Goal: Task Accomplishment & Management: Complete application form

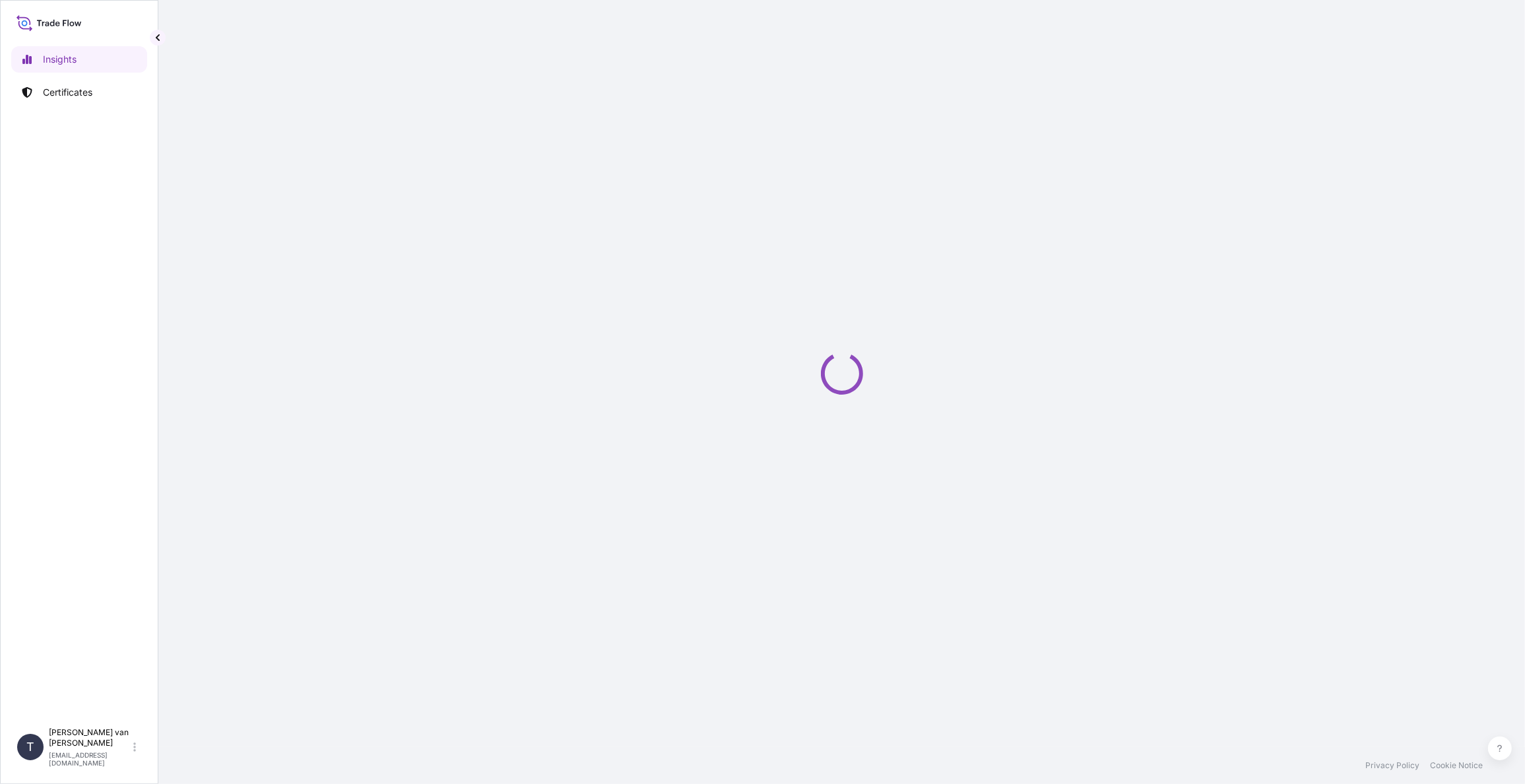
select select "2025"
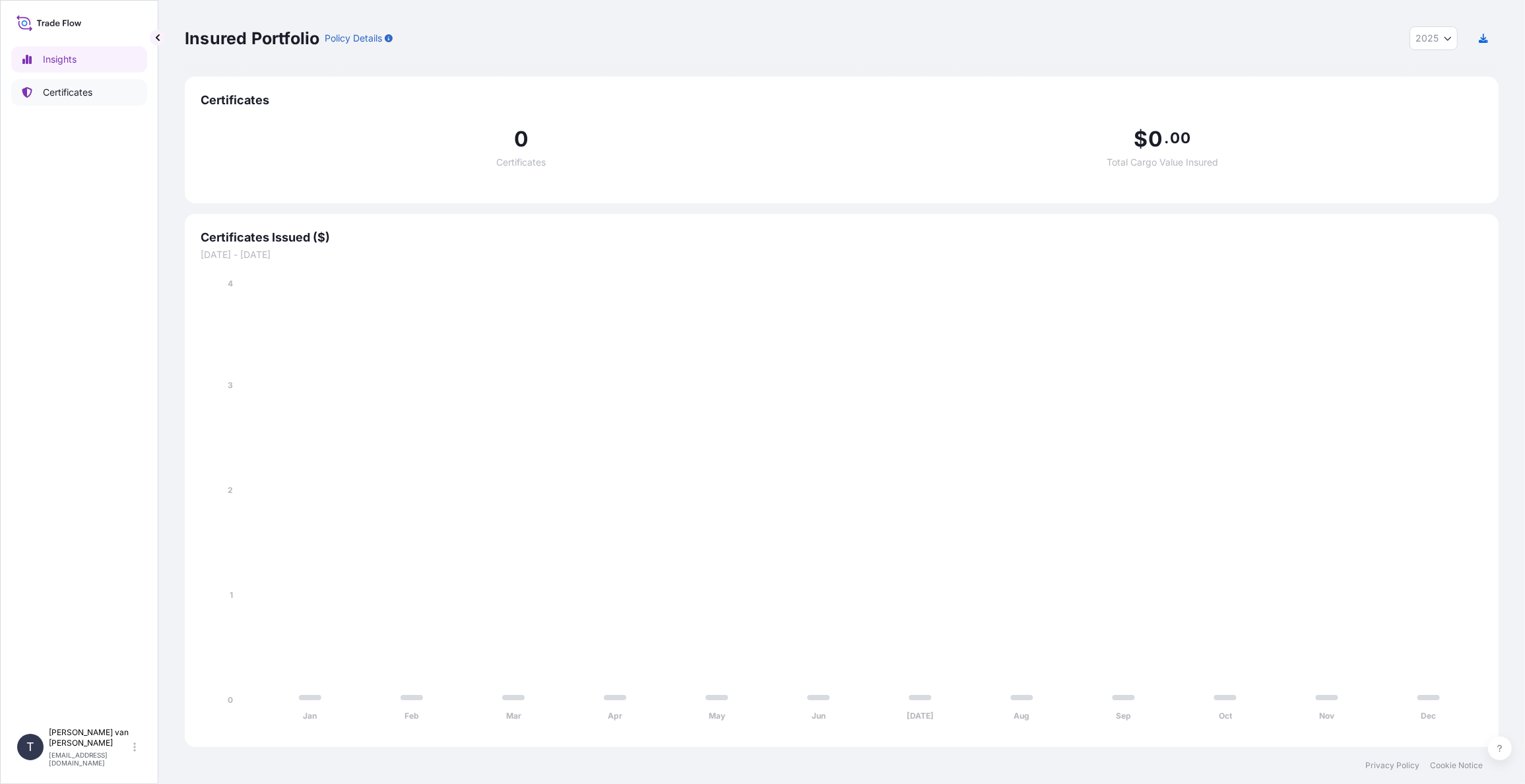
click at [64, 99] on link "Certificates" at bounding box center [79, 92] width 136 height 26
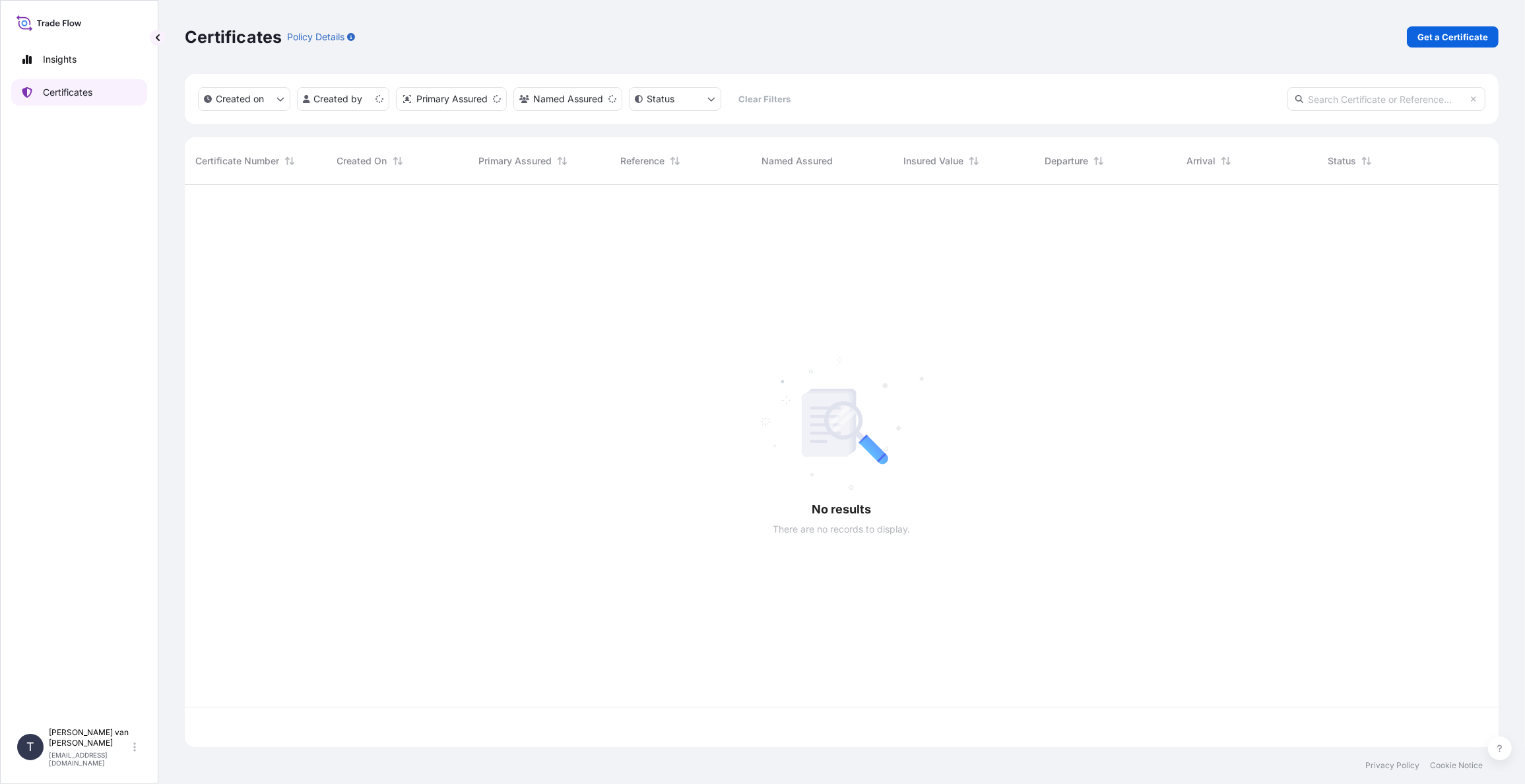
scroll to position [559, 1304]
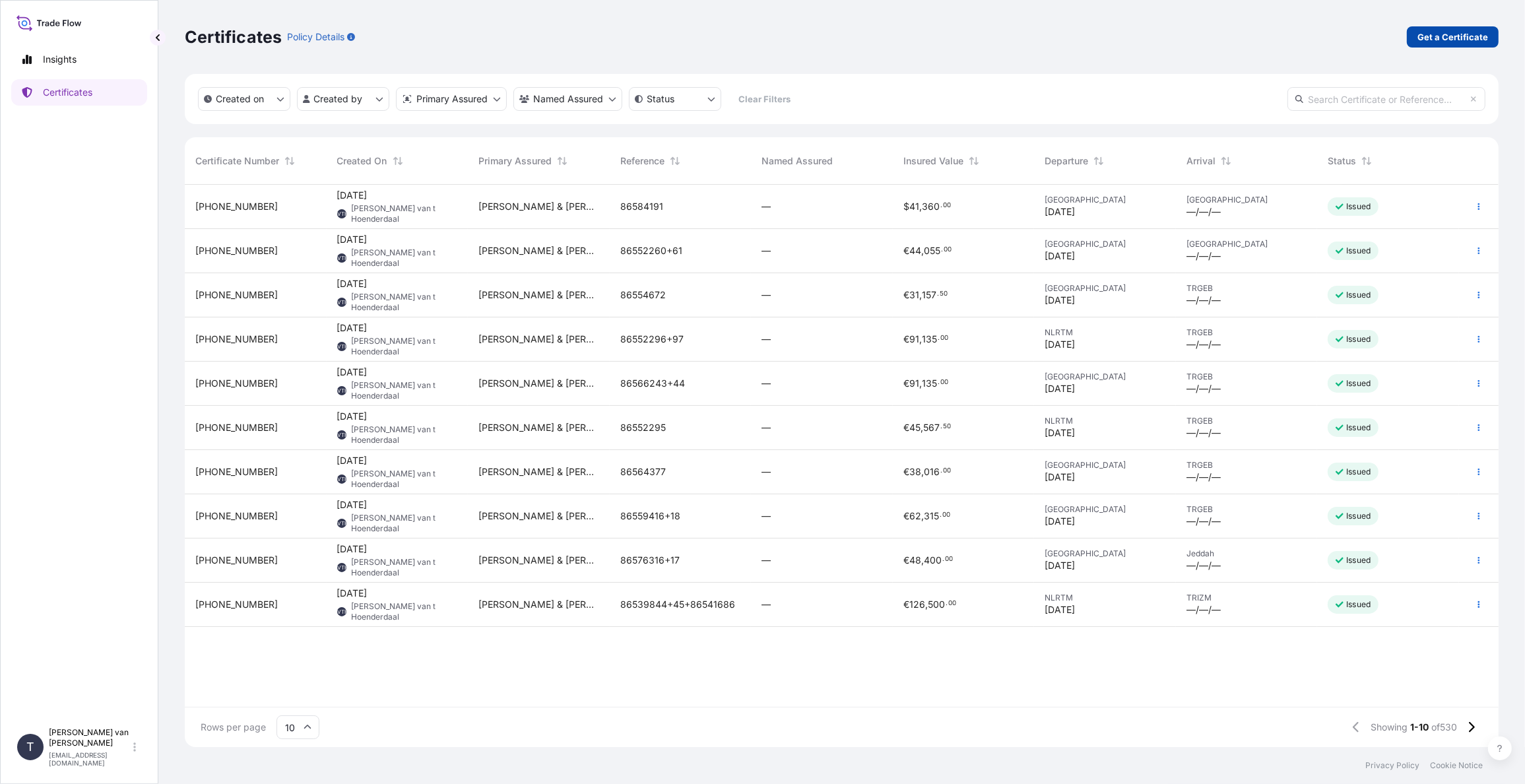
click at [1472, 40] on p "Get a Certificate" at bounding box center [1453, 36] width 70 height 13
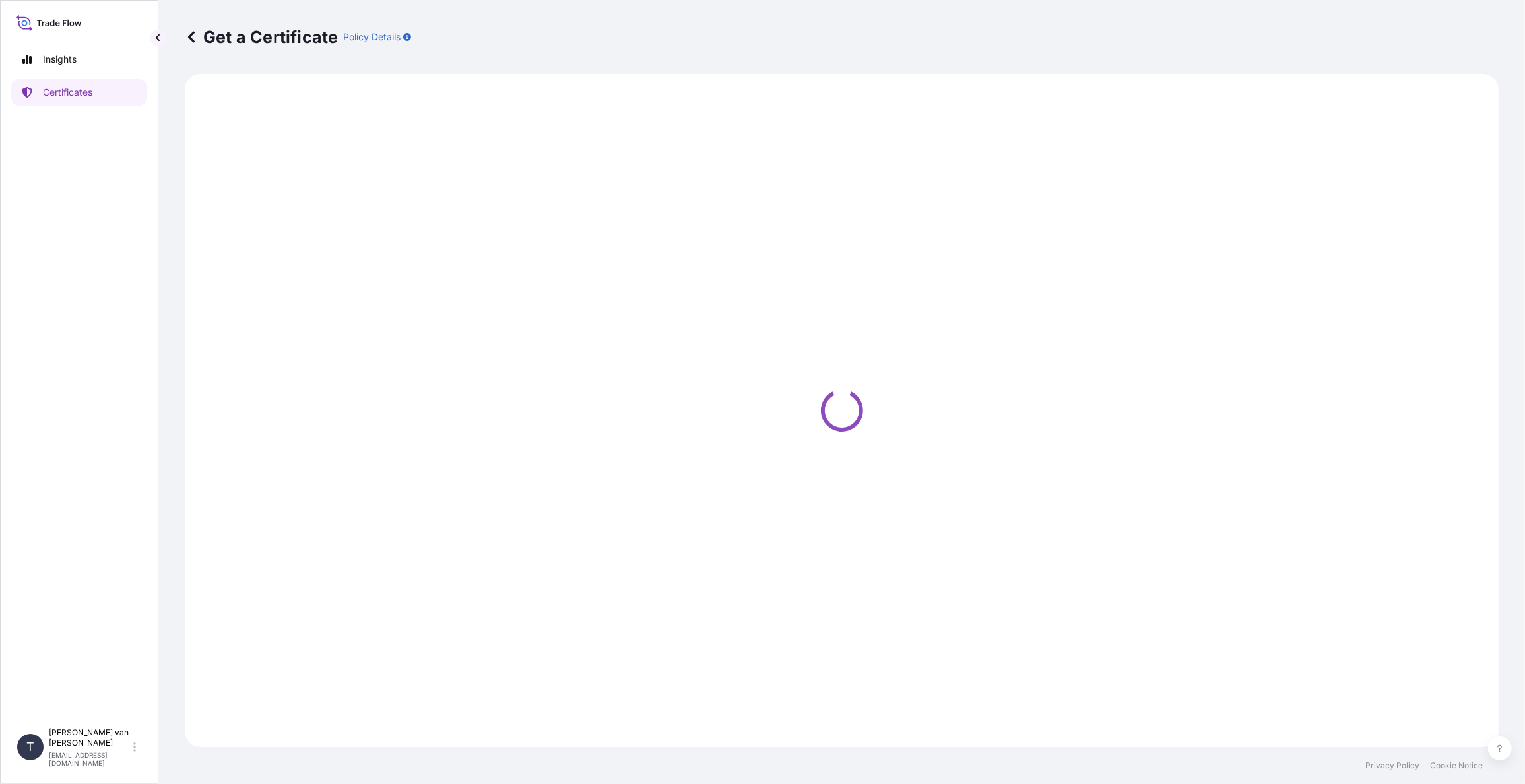
select select "Sea"
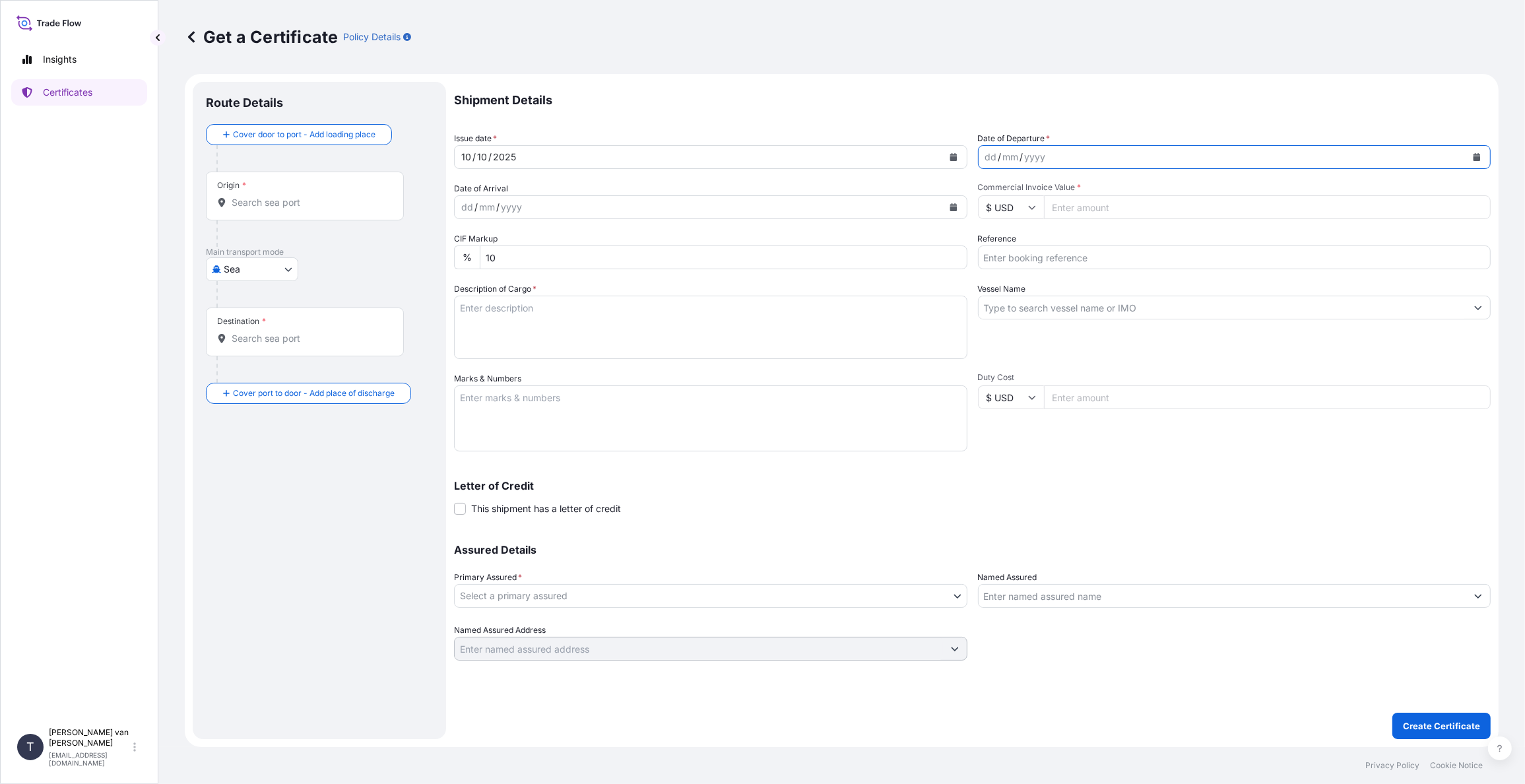
click at [1477, 157] on icon "Calendar" at bounding box center [1477, 157] width 7 height 8
click at [1075, 244] on div "2" at bounding box center [1076, 242] width 24 height 24
click at [1070, 211] on input "Commercial Invoice Value *" at bounding box center [1268, 207] width 448 height 24
type input "35007.50"
click at [1035, 203] on icon at bounding box center [1032, 207] width 8 height 8
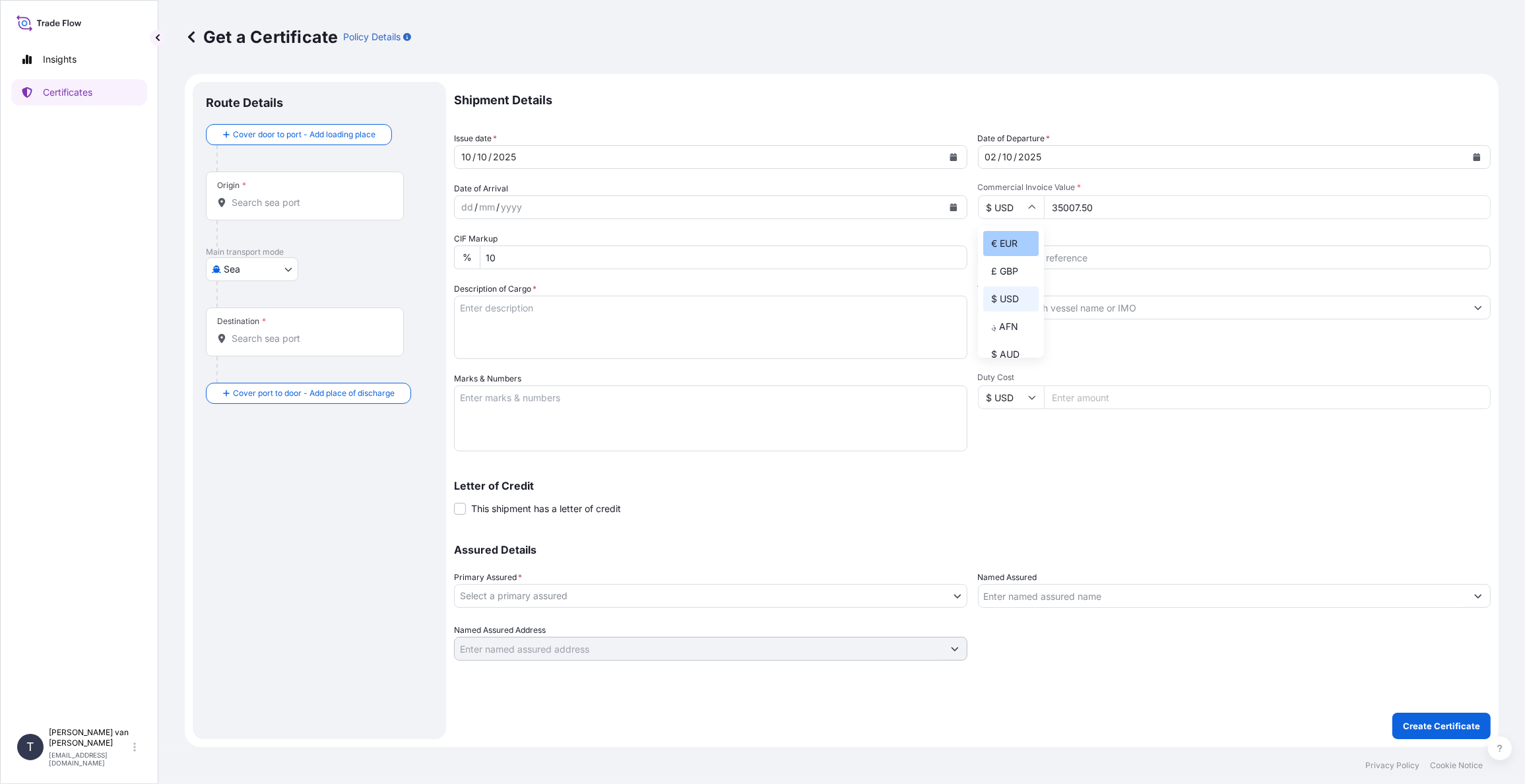
click at [1019, 242] on div "€ EUR" at bounding box center [1010, 243] width 56 height 25
type input "€ EUR"
click at [1015, 259] on input "Reference" at bounding box center [1234, 257] width 514 height 24
type input "86566242"
drag, startPoint x: 1107, startPoint y: 306, endPoint x: 1107, endPoint y: 298, distance: 8.0
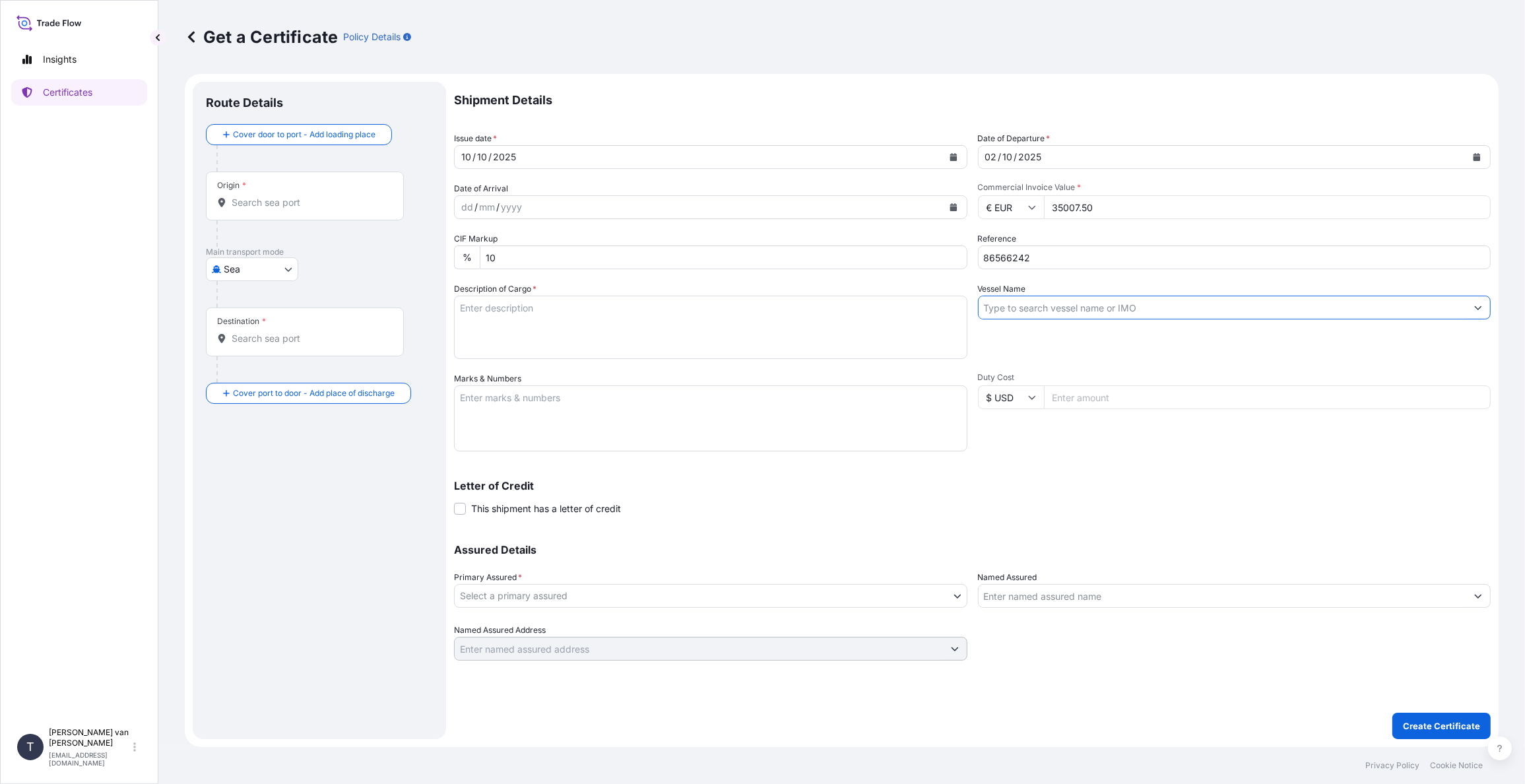
click at [1107, 304] on input "Vessel Name" at bounding box center [1223, 307] width 488 height 24
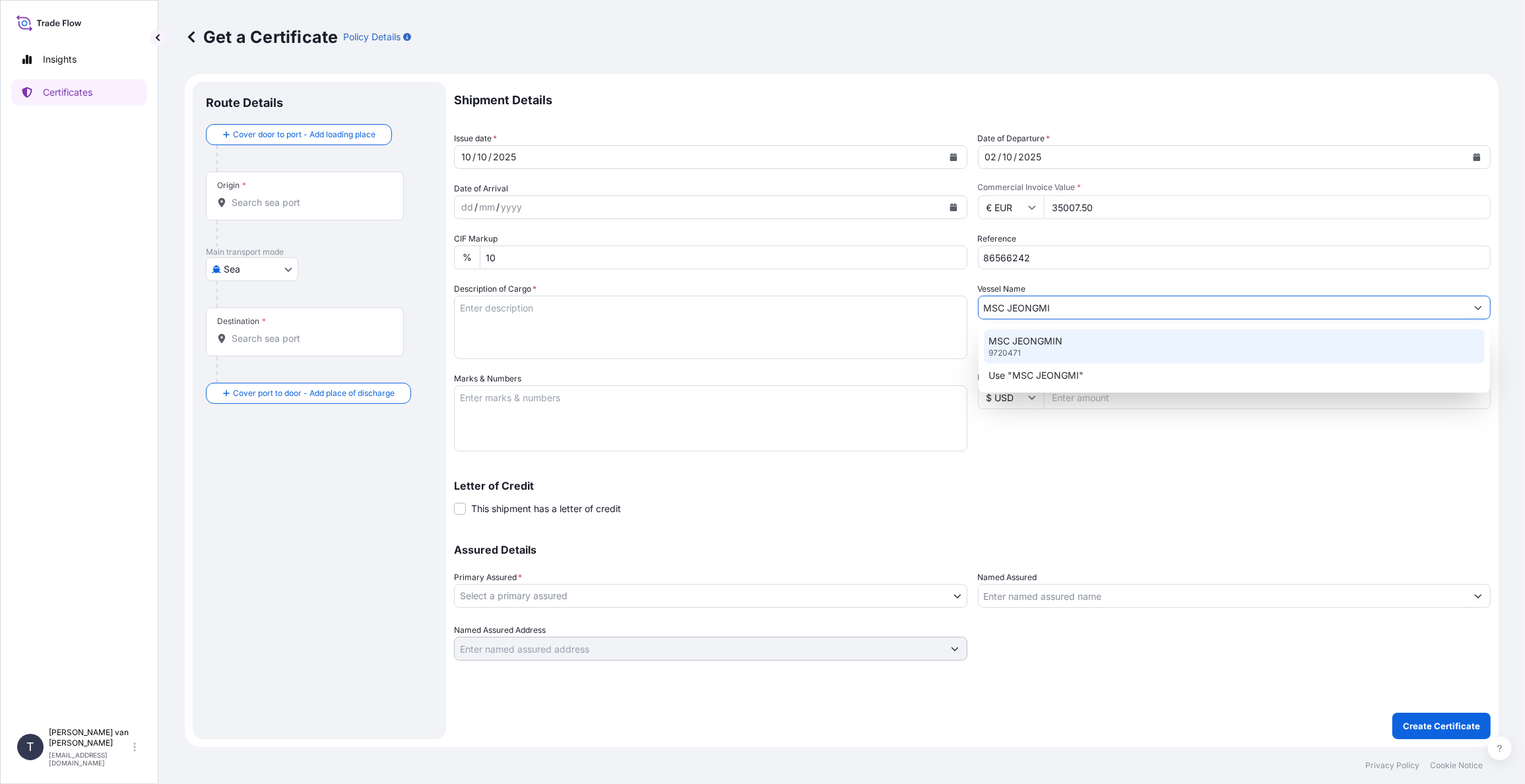
click at [1050, 344] on p "MSC JEONGMIN" at bounding box center [1026, 341] width 74 height 13
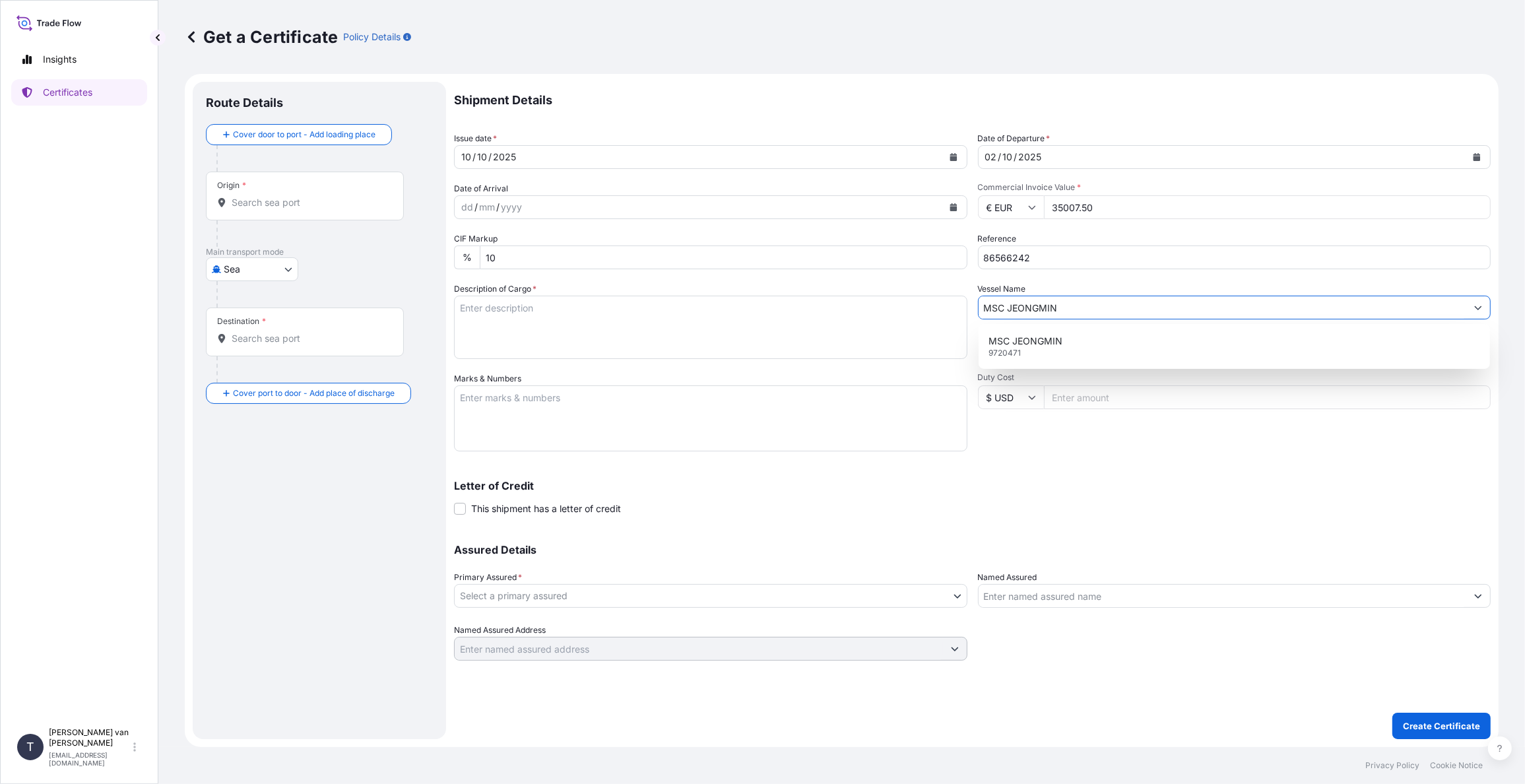
type input "MSC JEONGMIN"
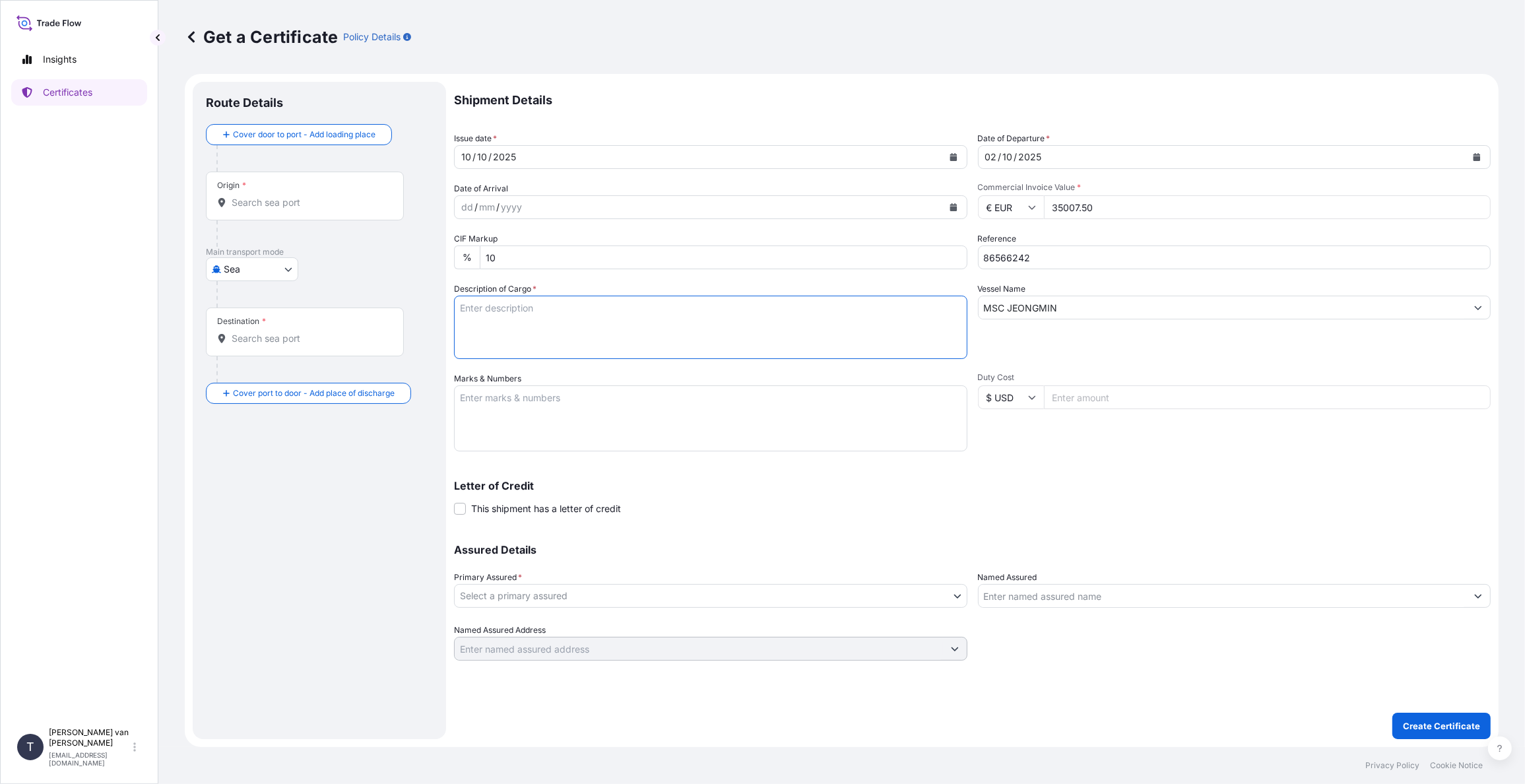
click at [590, 320] on textarea "Description of Cargo *" at bounding box center [710, 328] width 514 height 63
click at [548, 305] on textarea "1x 40ft container containing: 297 bags x 25 kg Merigel 341 = 7.425 kg 200 bags …" at bounding box center [710, 328] width 514 height 63
drag, startPoint x: 533, startPoint y: 308, endPoint x: 441, endPoint y: 304, distance: 92.1
click at [441, 304] on form "Route Details Cover door to port - Add loading place Place of loading Road / [G…" at bounding box center [842, 410] width 1314 height 673
type textarea "1x 40ft container containing: 297 bags x 25 kg Merigel 341 = 7.425 kg 200 bags …"
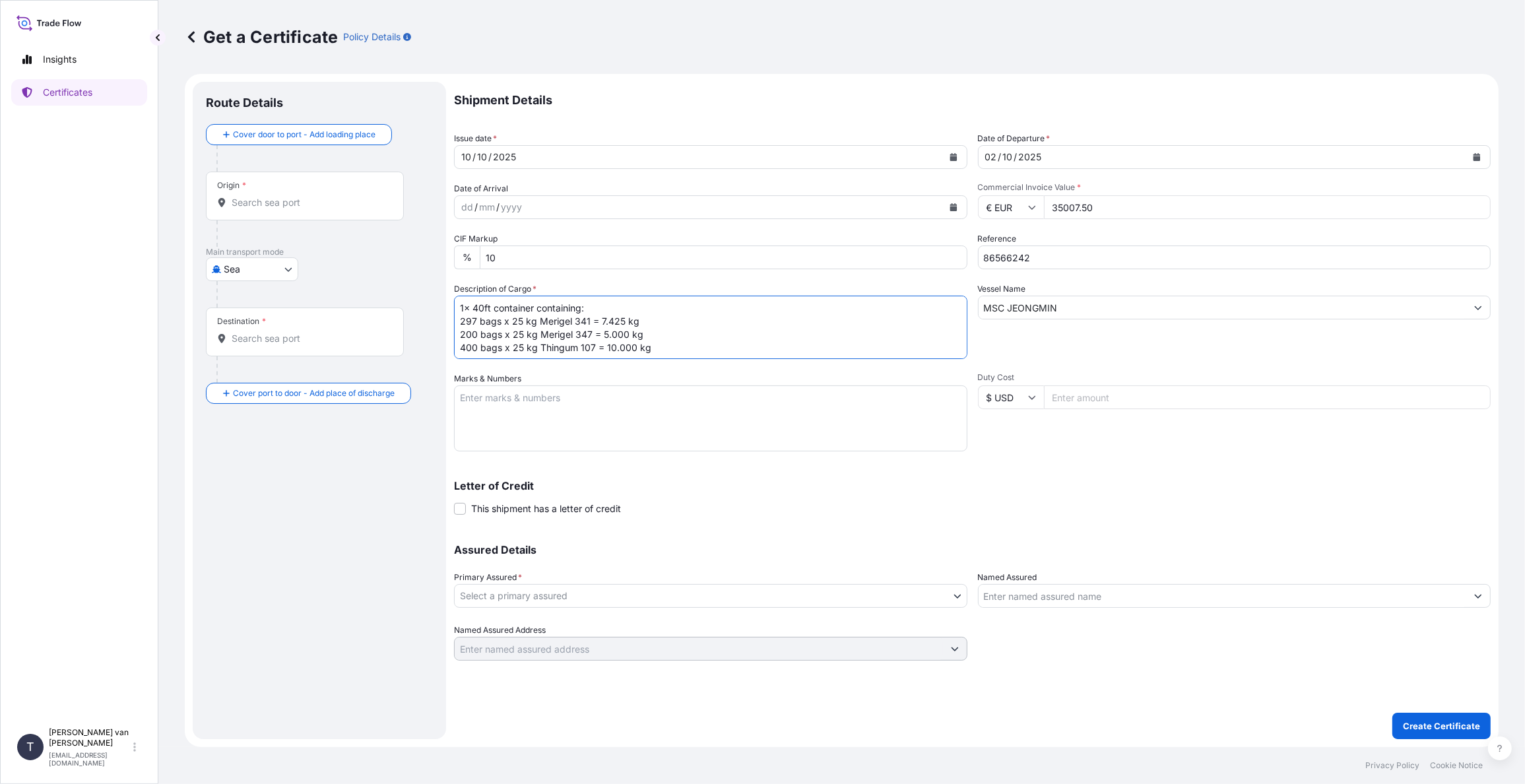
click at [487, 402] on textarea "Marks & Numbers" at bounding box center [710, 418] width 514 height 66
paste textarea "1x 40ft container"
type textarea "1x 40ft container: CONTAINER: SEAL: UETU6987681 00102073 DO: 86566242 SO: 25860…"
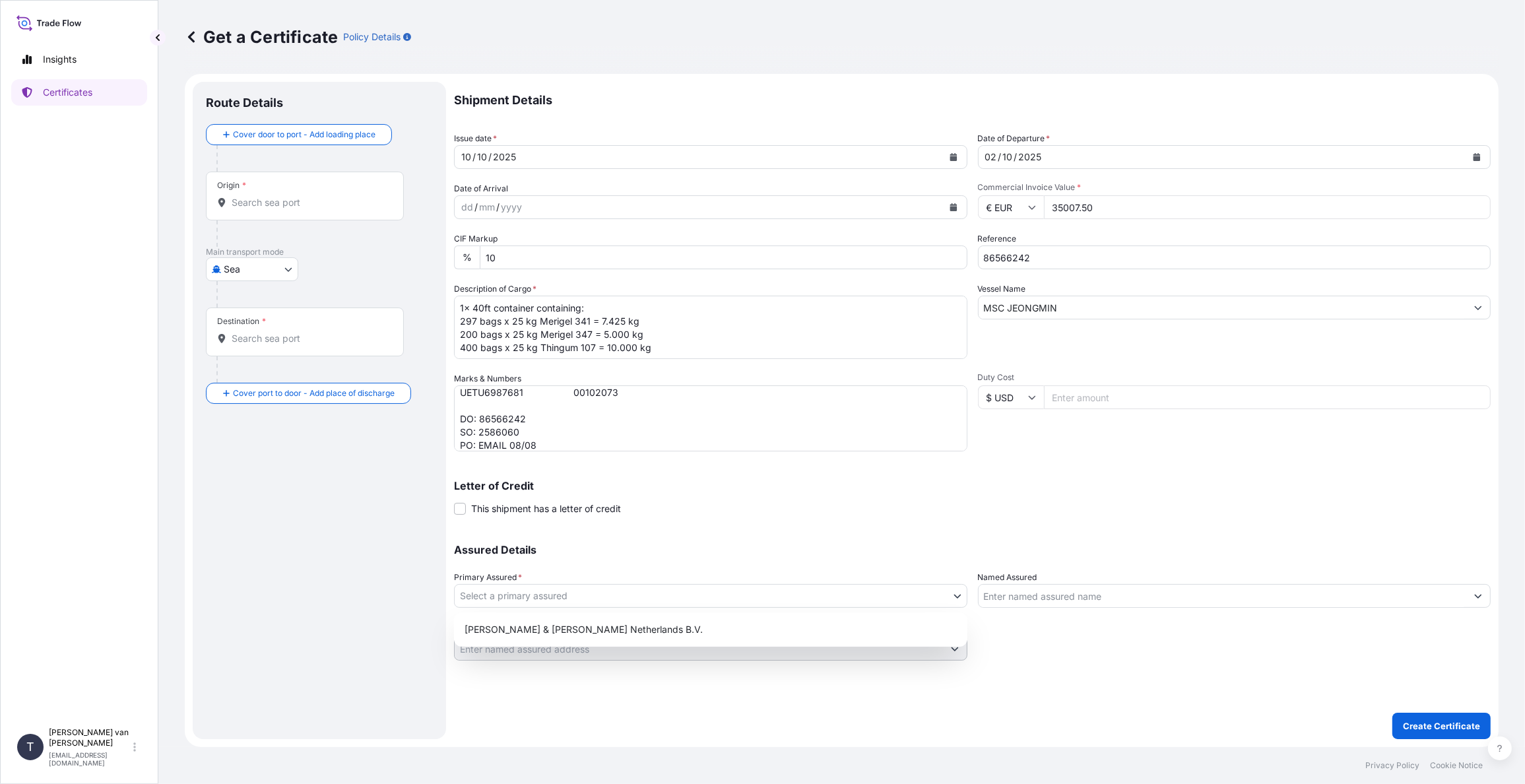
click at [523, 605] on body "Insights Certificates T [PERSON_NAME] van t Hoenderdaal [EMAIL_ADDRESS][DOMAIN_…" at bounding box center [762, 392] width 1525 height 784
click at [510, 631] on div "[PERSON_NAME] & [PERSON_NAME] Netherlands B.V." at bounding box center [710, 629] width 503 height 24
select select "31666"
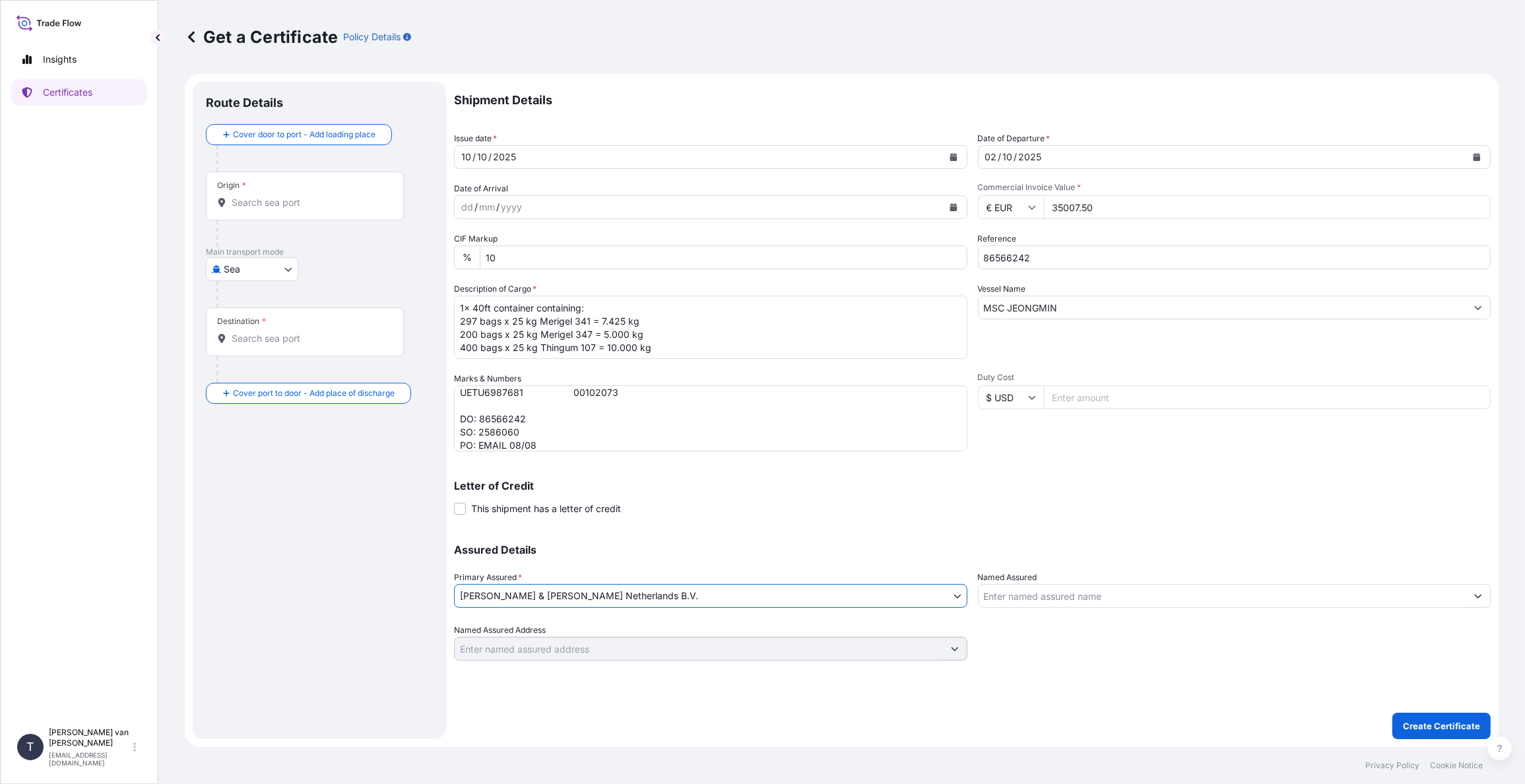
click at [292, 217] on div "Origin *" at bounding box center [305, 196] width 198 height 48
click at [292, 210] on input "Origin *" at bounding box center [309, 203] width 156 height 13
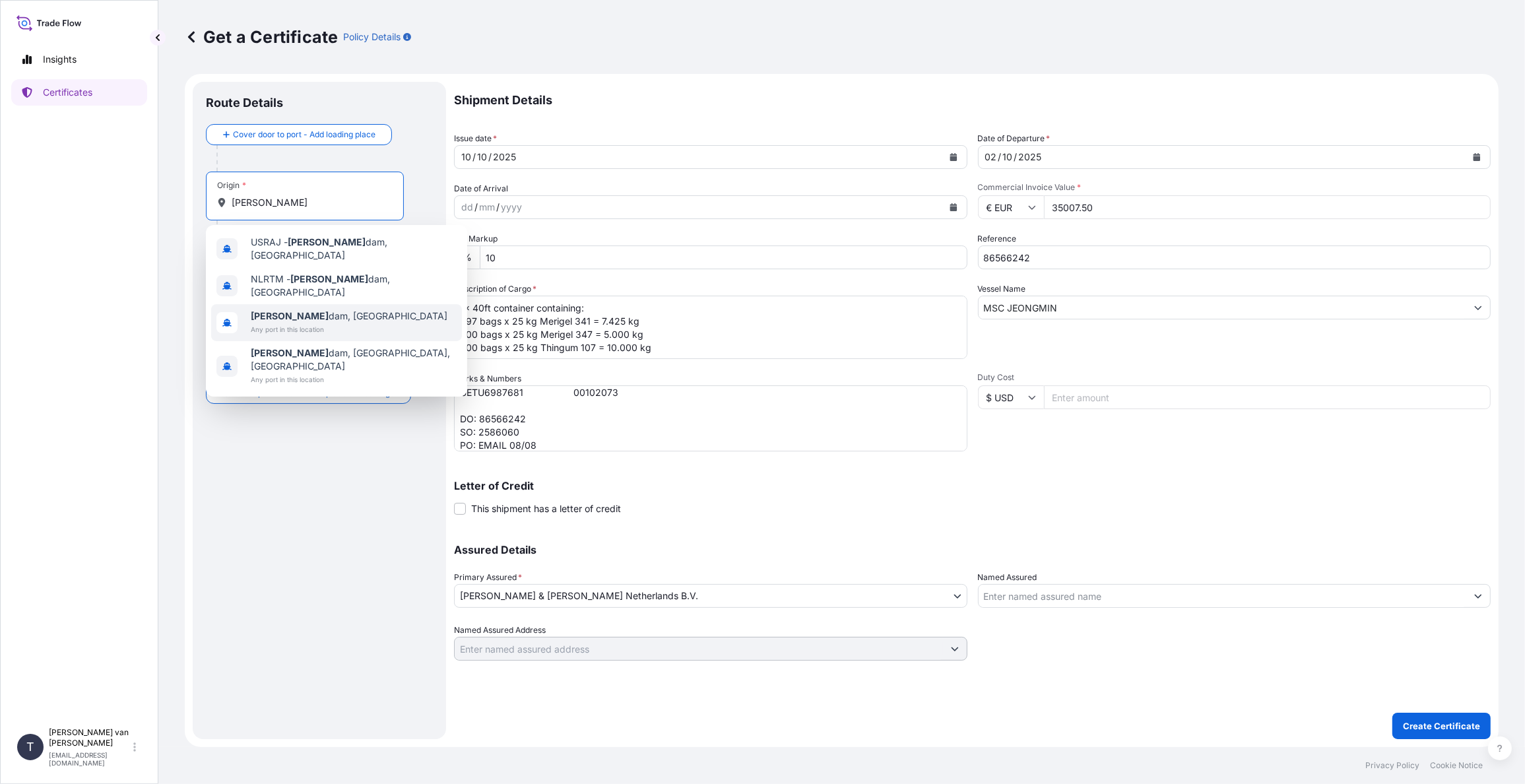
click at [304, 310] on span "[PERSON_NAME] dam, [GEOGRAPHIC_DATA]" at bounding box center [349, 315] width 196 height 13
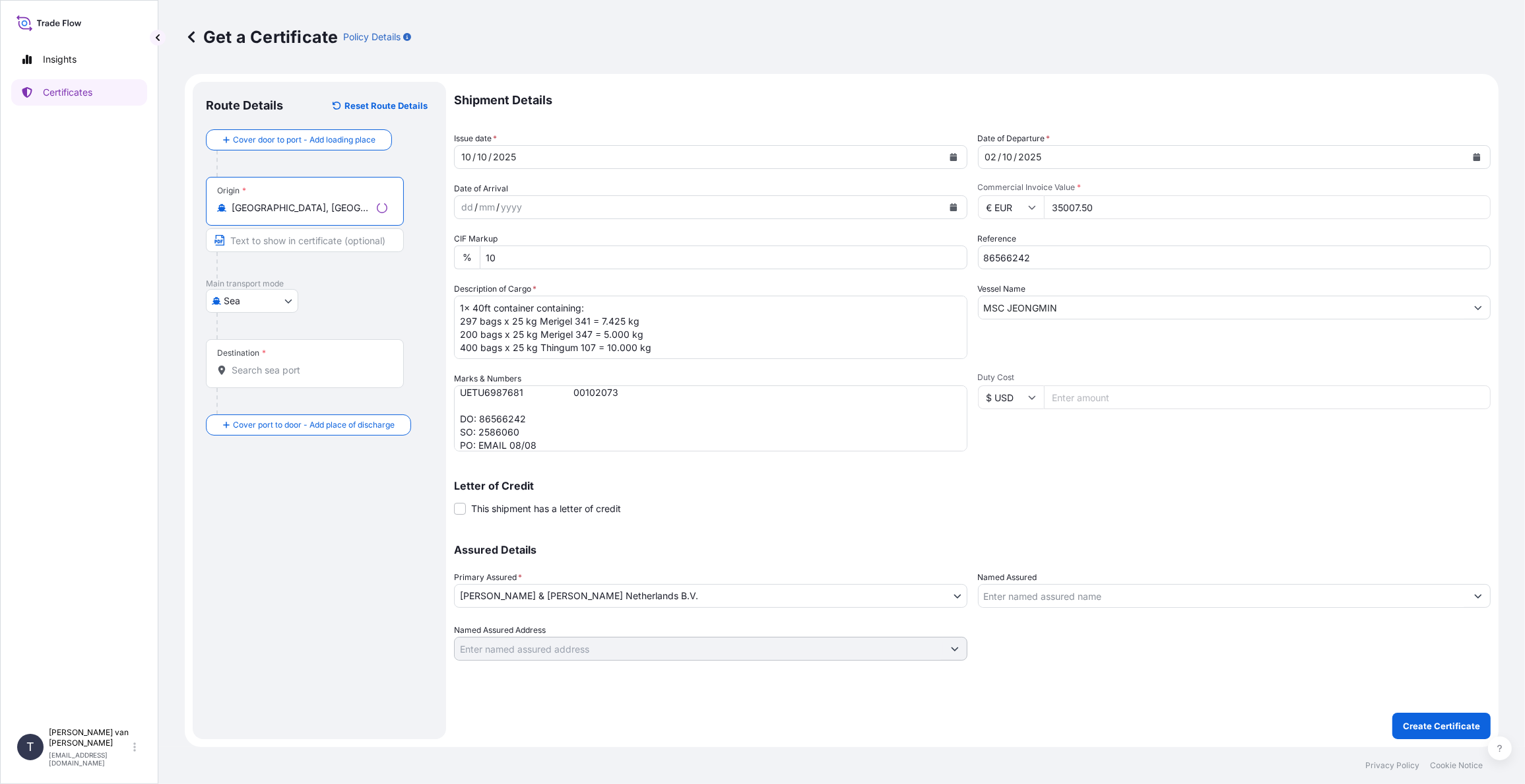
type input "[GEOGRAPHIC_DATA], [GEOGRAPHIC_DATA]"
click at [267, 381] on div "Destination *" at bounding box center [305, 363] width 198 height 48
click at [267, 377] on input "Destination *" at bounding box center [309, 370] width 156 height 13
click at [300, 448] on span "Any port in this location" at bounding box center [317, 455] width 132 height 13
type input "[GEOGRAPHIC_DATA], [GEOGRAPHIC_DATA]"
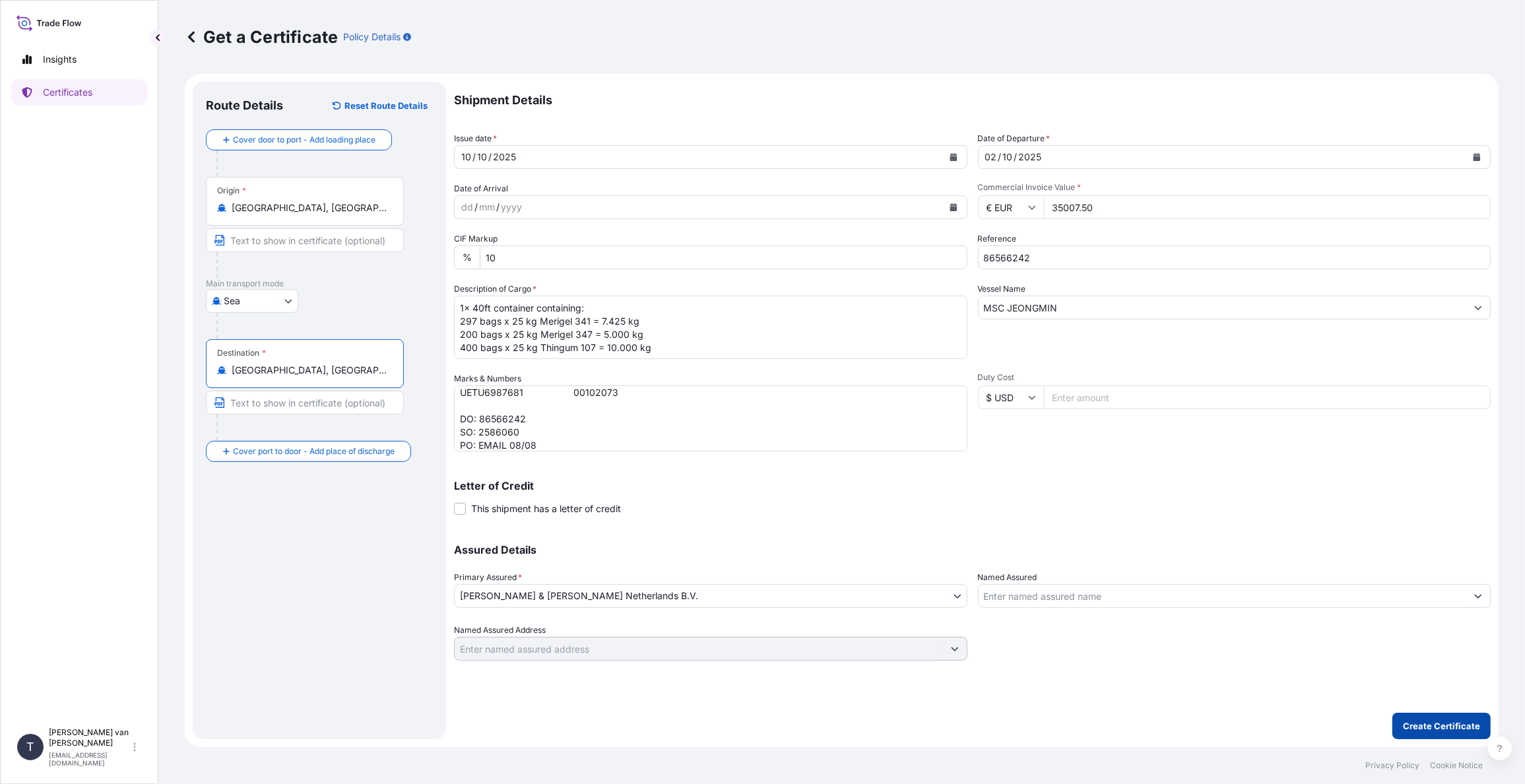
click at [1447, 726] on p "Create Certificate" at bounding box center [1442, 726] width 78 height 13
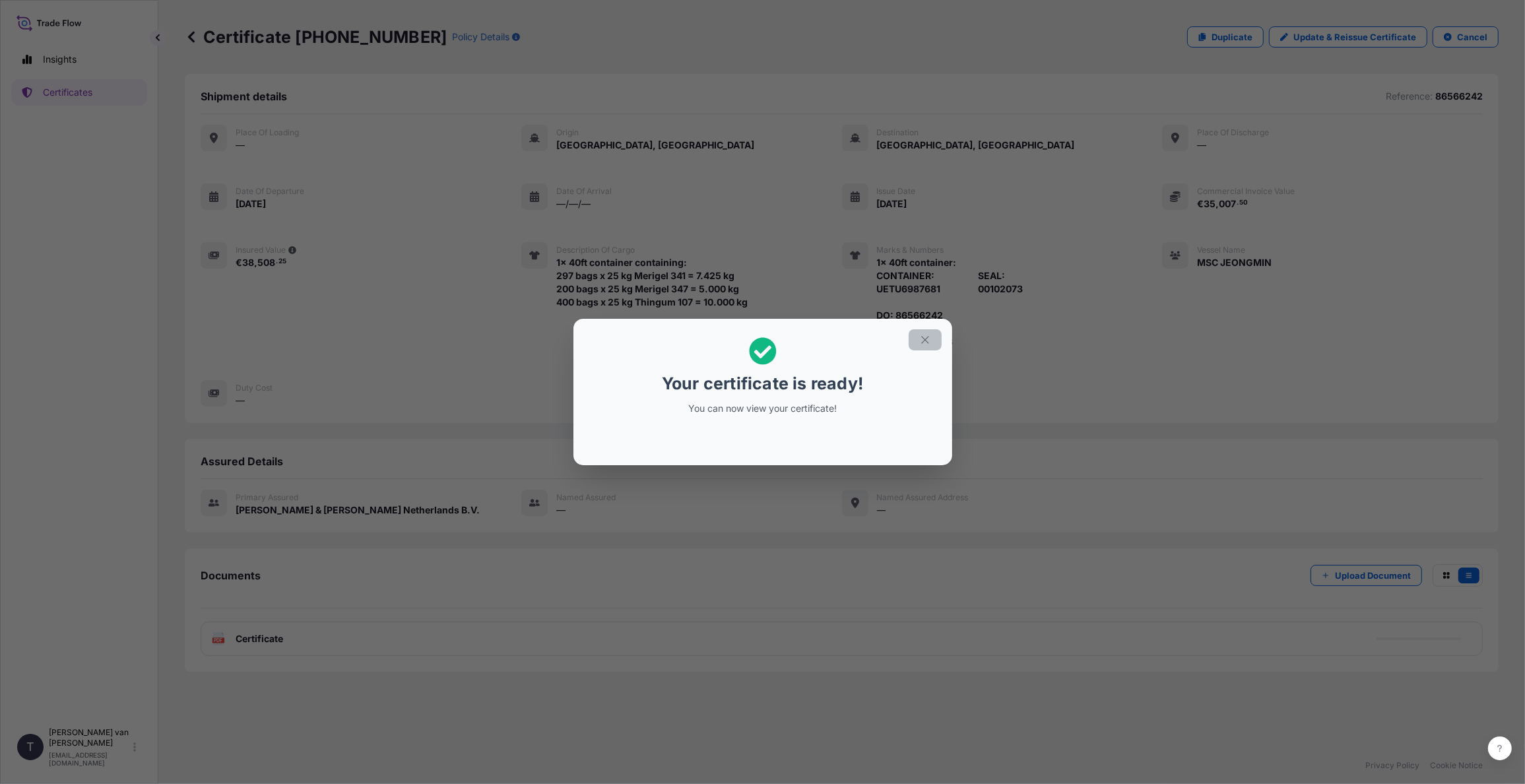
click at [923, 338] on icon "button" at bounding box center [925, 339] width 7 height 7
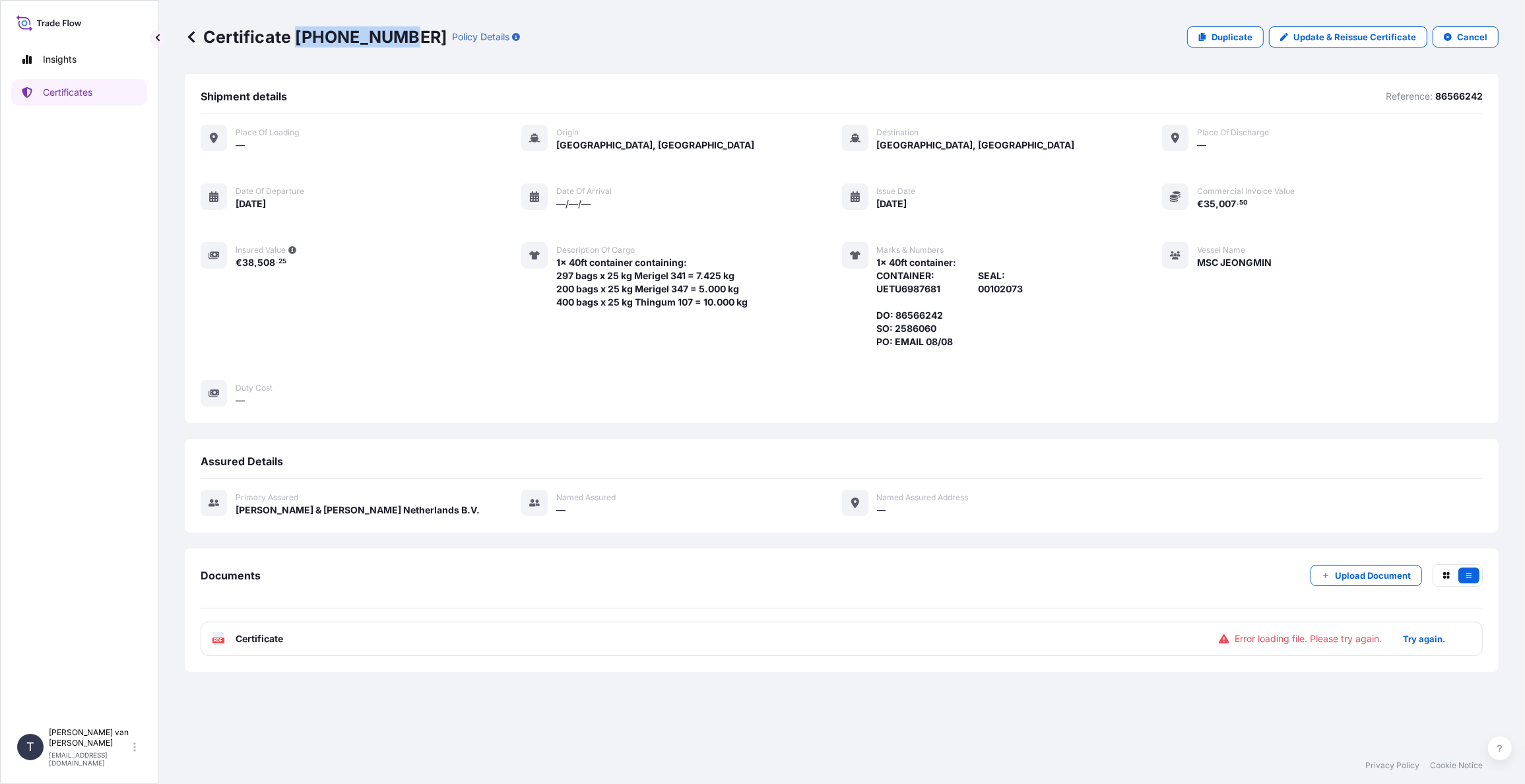
drag, startPoint x: 397, startPoint y: 35, endPoint x: 298, endPoint y: 27, distance: 99.3
click at [298, 27] on p "Certificate [PHONE_NUMBER]" at bounding box center [315, 37] width 262 height 21
copy p "[PHONE_NUMBER]"
click at [1288, 644] on span "Error loading file. Please try again." at bounding box center [1308, 639] width 147 height 13
click at [1415, 640] on p "Try again." at bounding box center [1425, 639] width 42 height 13
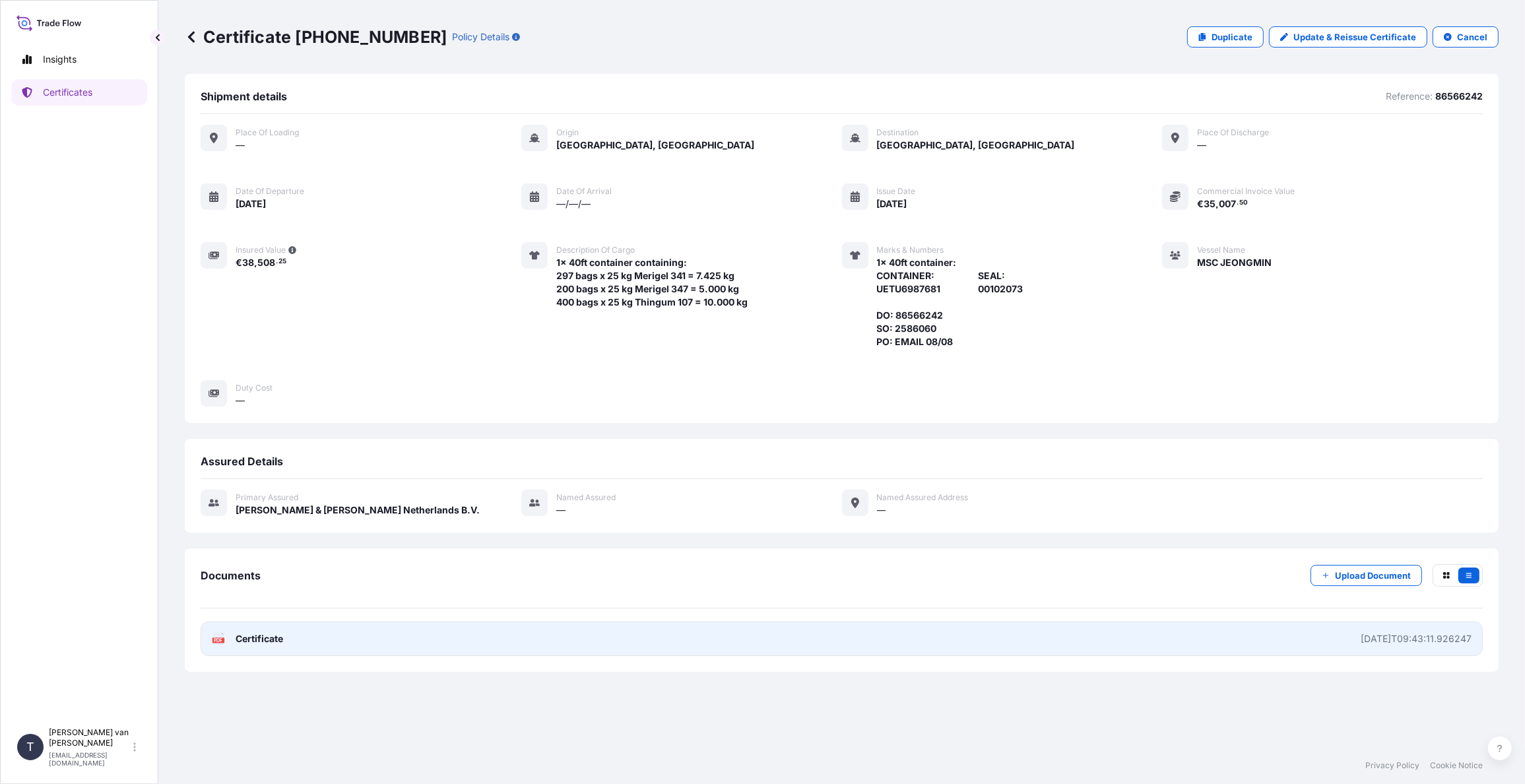
click at [278, 635] on span "Certificate" at bounding box center [259, 639] width 48 height 13
